Goal: Find specific page/section: Find specific page/section

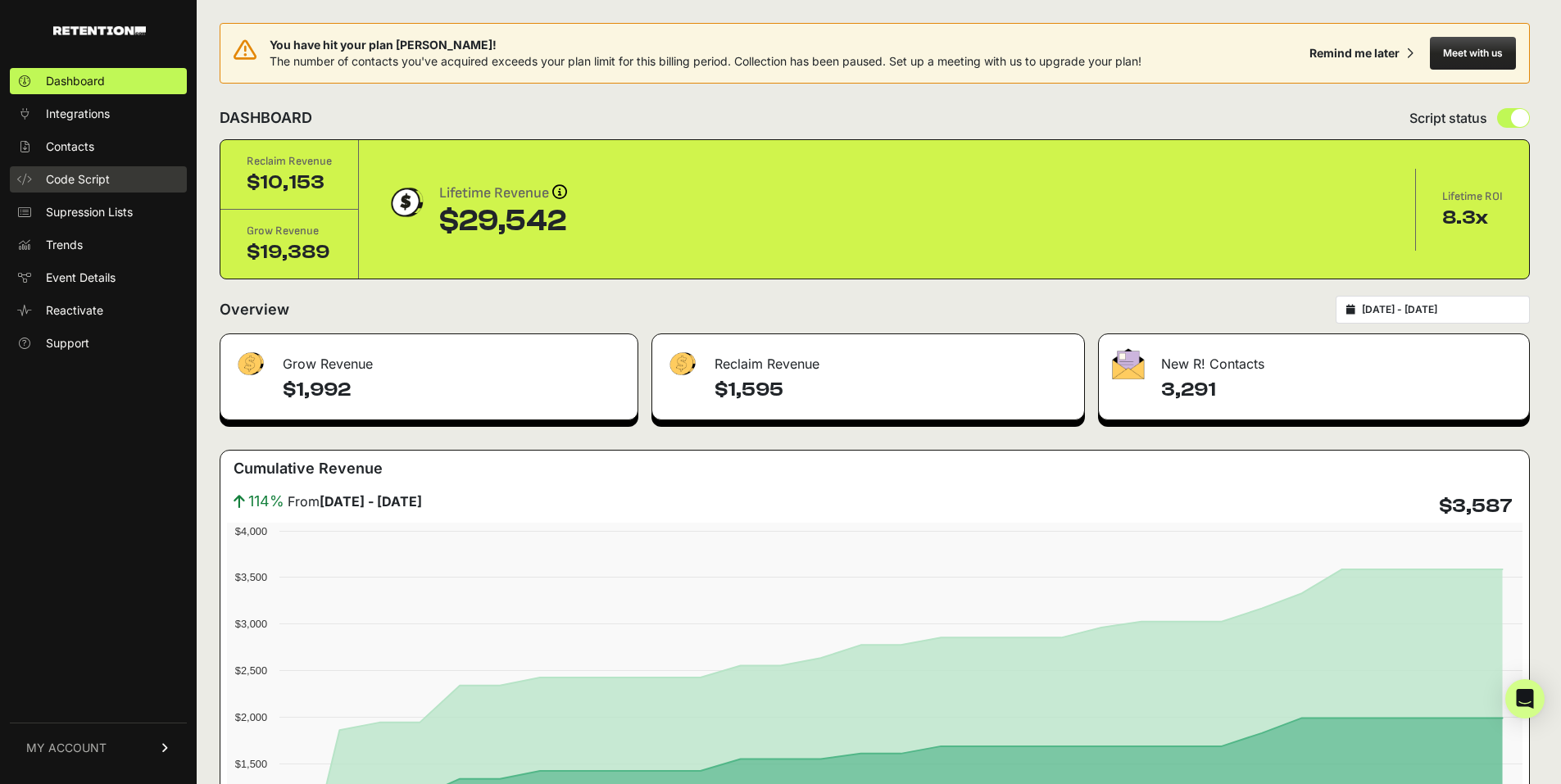
click at [91, 180] on span "Code Script" at bounding box center [78, 179] width 64 height 16
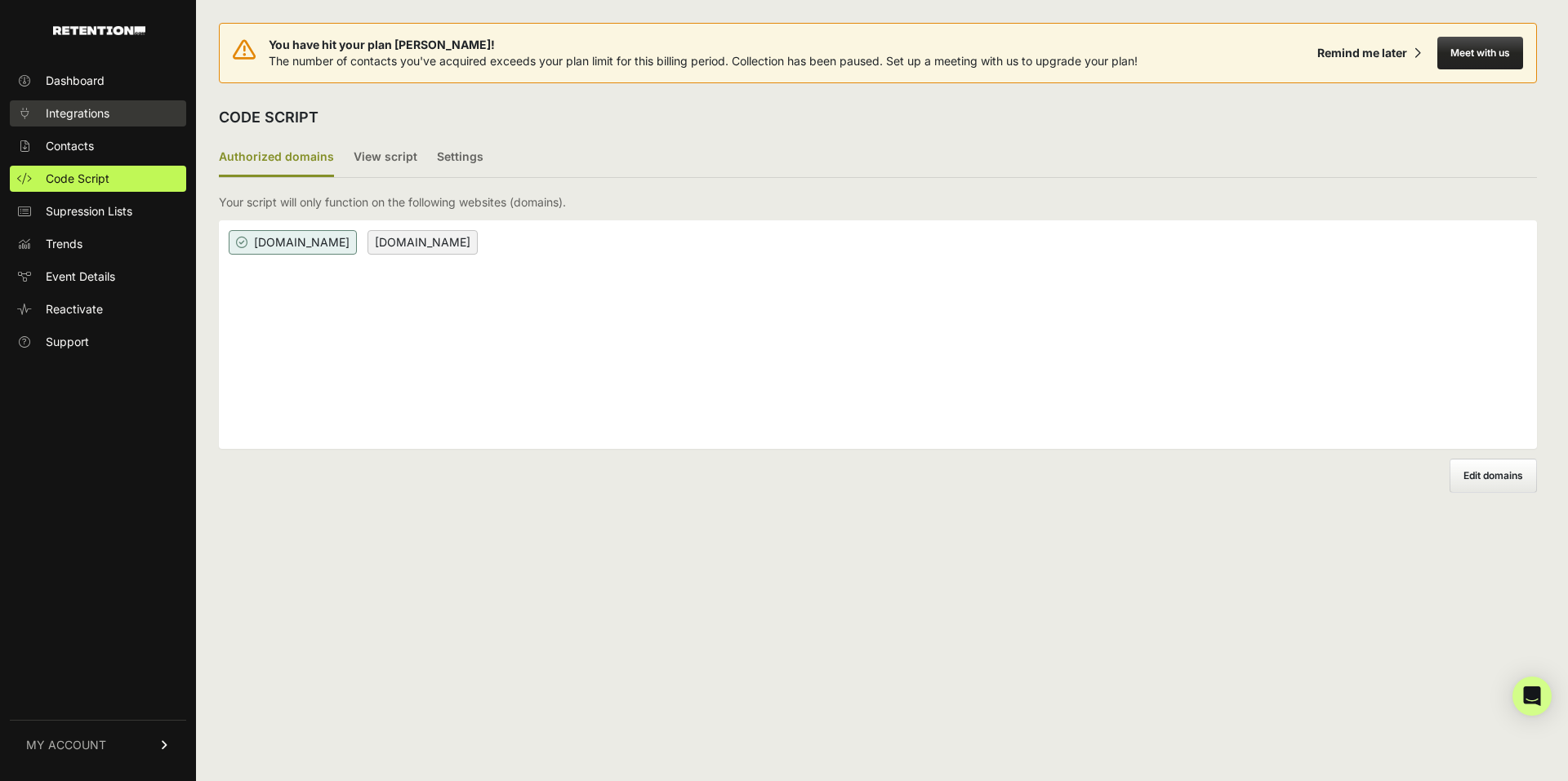
click at [110, 113] on link "Integrations" at bounding box center [99, 113] width 177 height 26
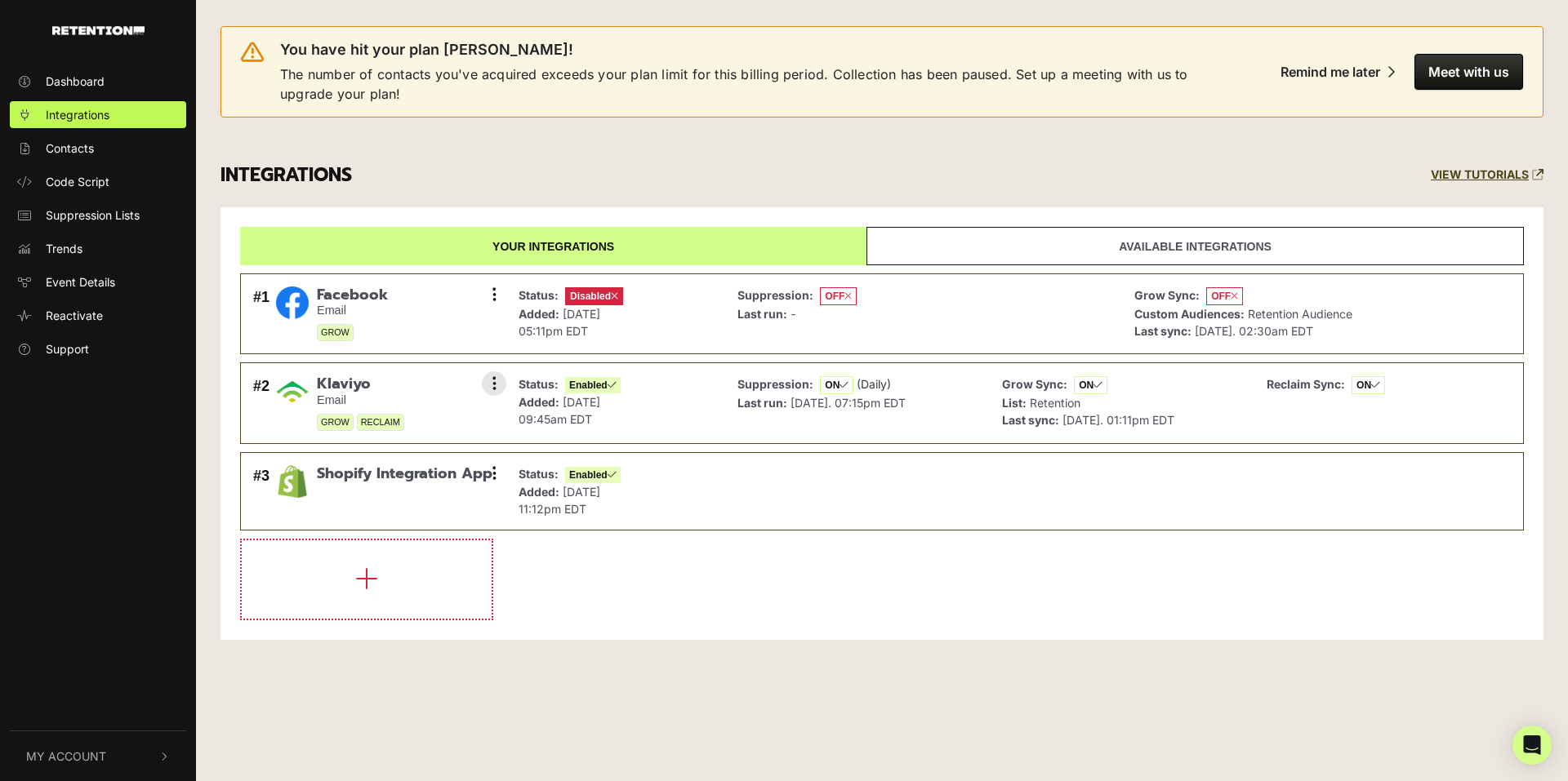
click at [847, 387] on icon at bounding box center [843, 385] width 9 height 10
